Goal: Check status: Check status

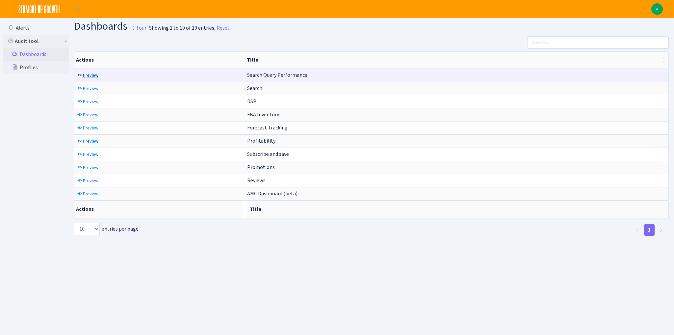
click at [86, 75] on span "Preview" at bounding box center [90, 75] width 15 height 6
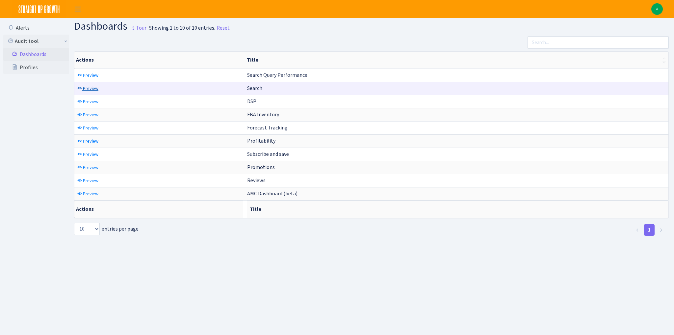
click at [87, 87] on span "Preview" at bounding box center [90, 88] width 15 height 6
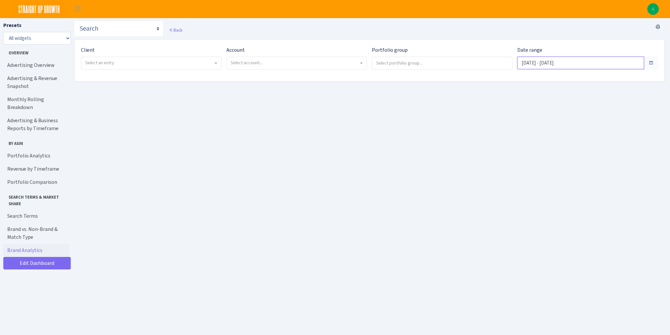
click at [543, 64] on input "[DATE] - [DATE]" at bounding box center [580, 63] width 127 height 13
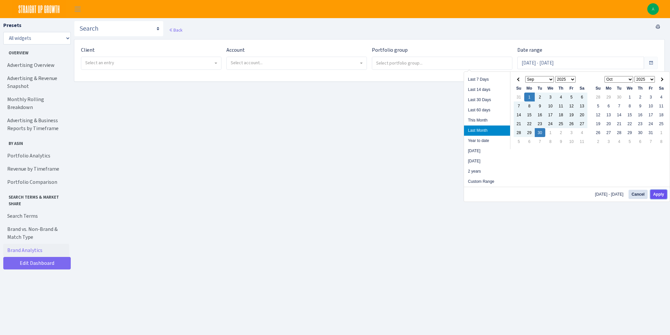
click at [659, 195] on button "Apply" at bounding box center [658, 194] width 17 height 9
type input "Sep 1, 2025 - Sep 30, 2025"
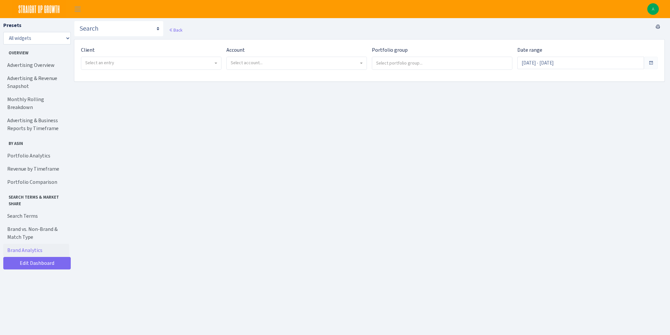
click at [105, 62] on span "Select an entry" at bounding box center [99, 63] width 29 height 6
select select "328"
select select
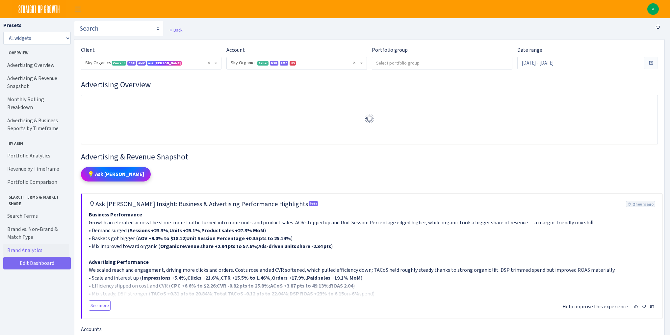
select select "[CREDIT_CARD_NUMBER]"
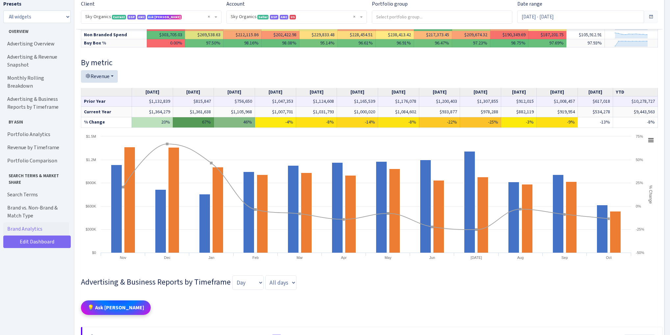
scroll to position [658, 0]
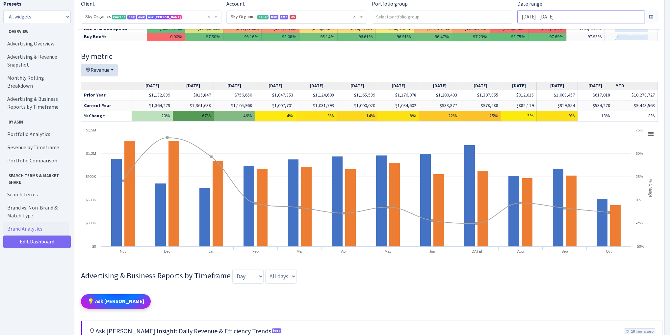
click at [539, 18] on input "[DATE] - [DATE]" at bounding box center [580, 17] width 127 height 13
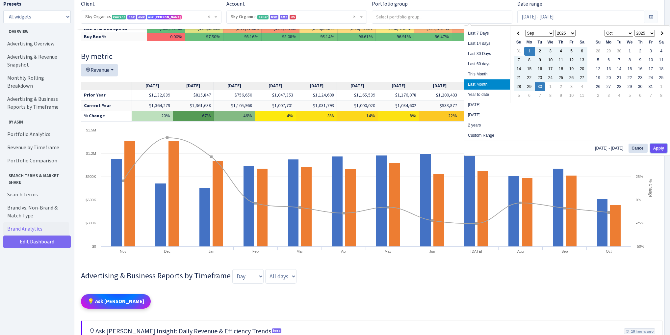
click at [656, 147] on button "Apply" at bounding box center [658, 147] width 17 height 9
type input "[DATE] - [DATE]"
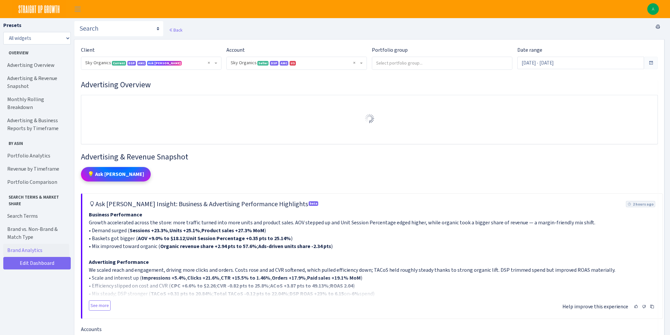
select select "[CREDIT_CARD_NUMBER]"
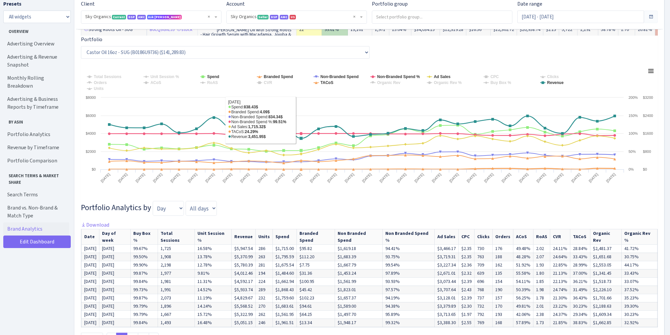
scroll to position [1895, 0]
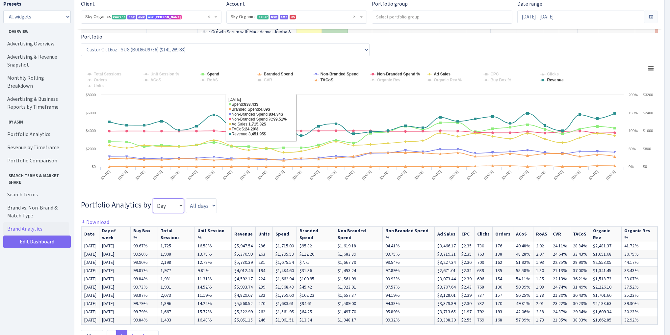
click at [163, 208] on select "Day Week Month Quarter" at bounding box center [168, 205] width 31 height 14
select select "month"
click at [153, 198] on select "Day Week Month Quarter" at bounding box center [168, 205] width 31 height 14
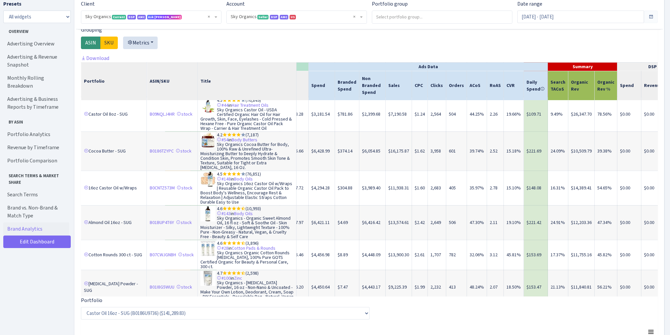
scroll to position [211, 150]
